Goal: Task Accomplishment & Management: Complete application form

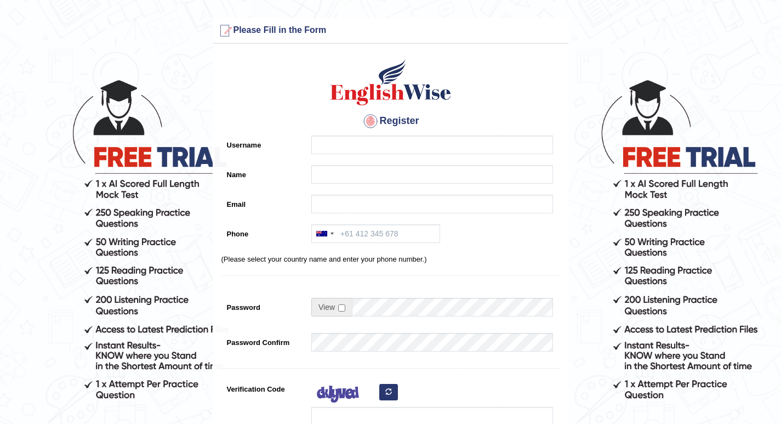
click at [287, 210] on div "Email" at bounding box center [390, 207] width 339 height 24
click at [282, 185] on div "Name" at bounding box center [390, 177] width 339 height 24
click at [334, 233] on div at bounding box center [324, 234] width 25 height 18
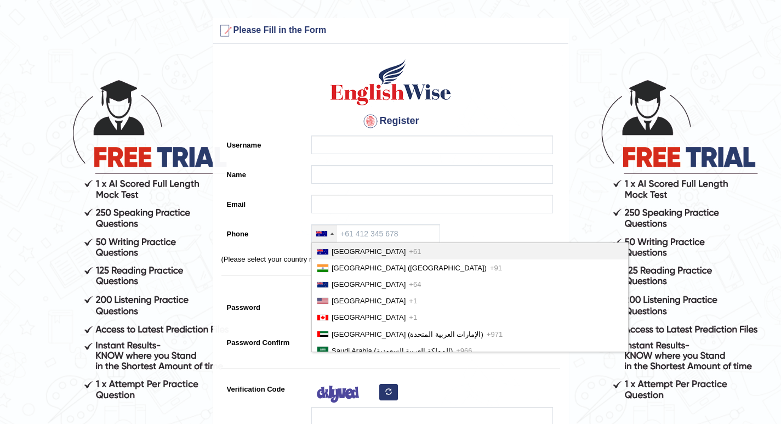
click at [328, 235] on div at bounding box center [324, 234] width 25 height 18
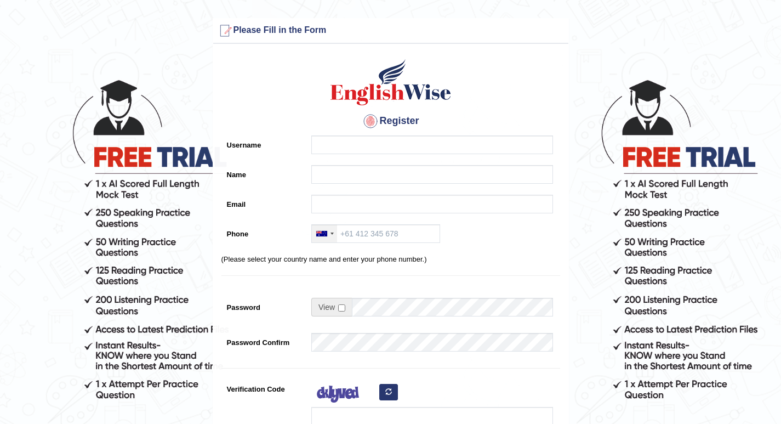
click at [328, 235] on div at bounding box center [324, 234] width 25 height 18
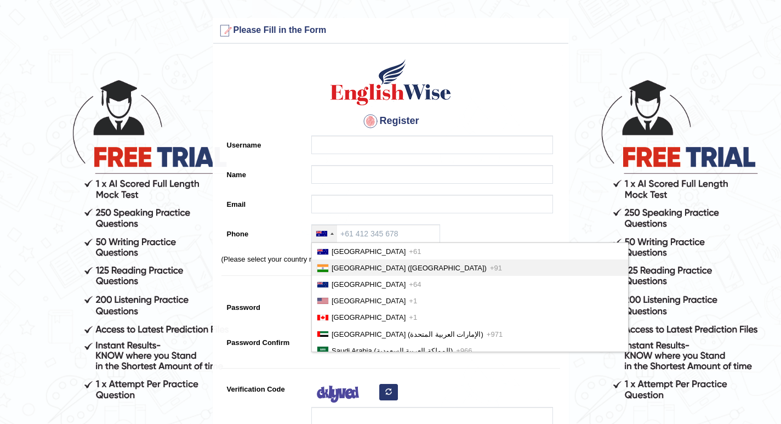
click at [340, 267] on span "[GEOGRAPHIC_DATA] ([GEOGRAPHIC_DATA])" at bounding box center [409, 268] width 155 height 8
type input "+91"
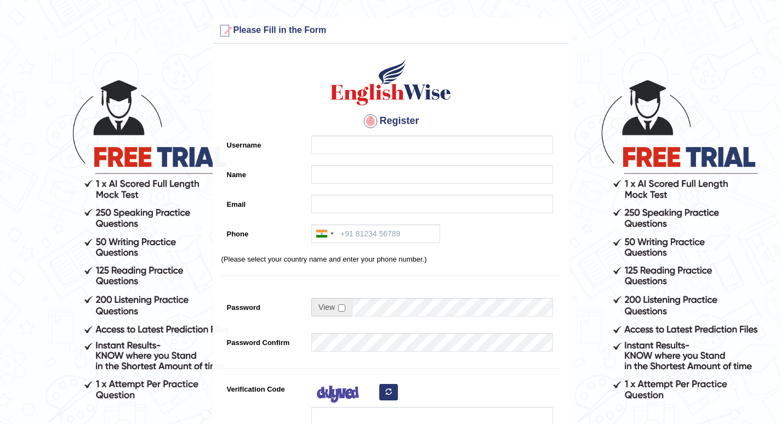
click at [279, 204] on label "Email" at bounding box center [263, 202] width 85 height 15
click at [311, 204] on input "Email" at bounding box center [432, 204] width 242 height 19
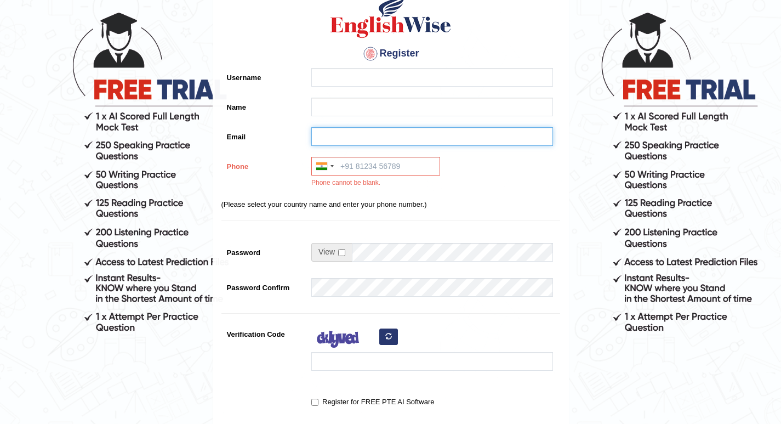
scroll to position [231, 0]
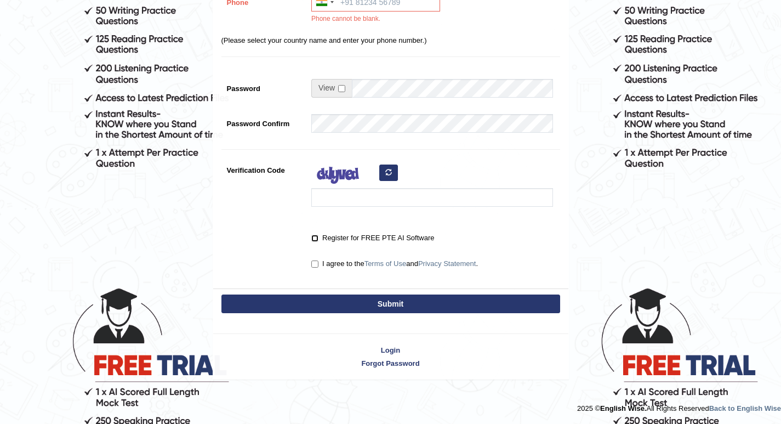
click at [318, 236] on input "Register for FREE PTE AI Software" at bounding box center [314, 238] width 7 height 7
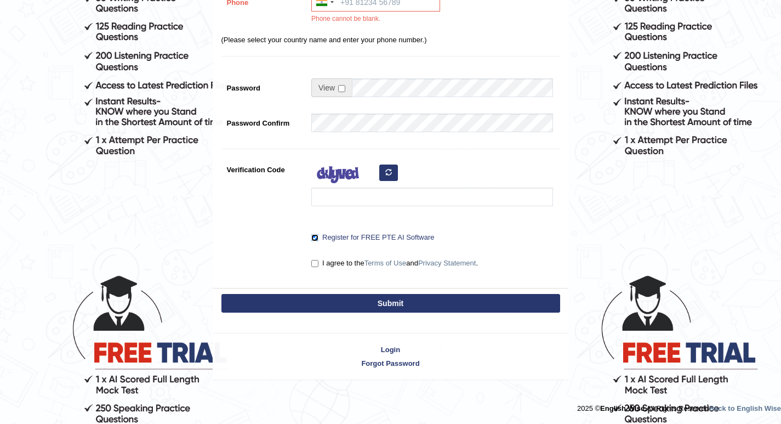
click at [318, 236] on input "Register for FREE PTE AI Software" at bounding box center [314, 237] width 7 height 7
checkbox input "false"
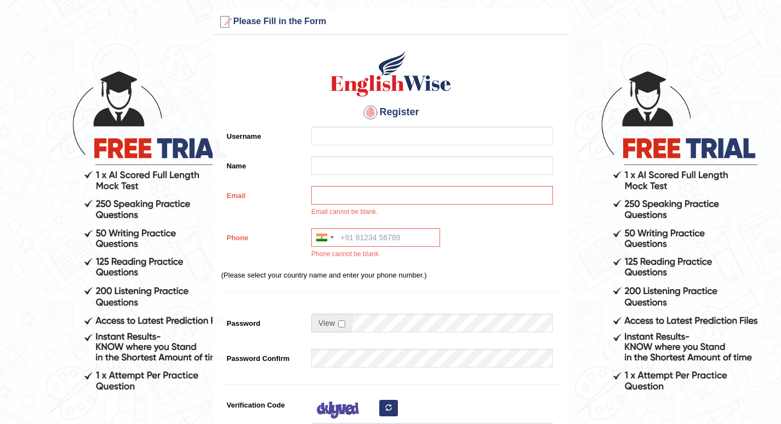
scroll to position [0, 0]
